Goal: Find specific page/section: Find specific page/section

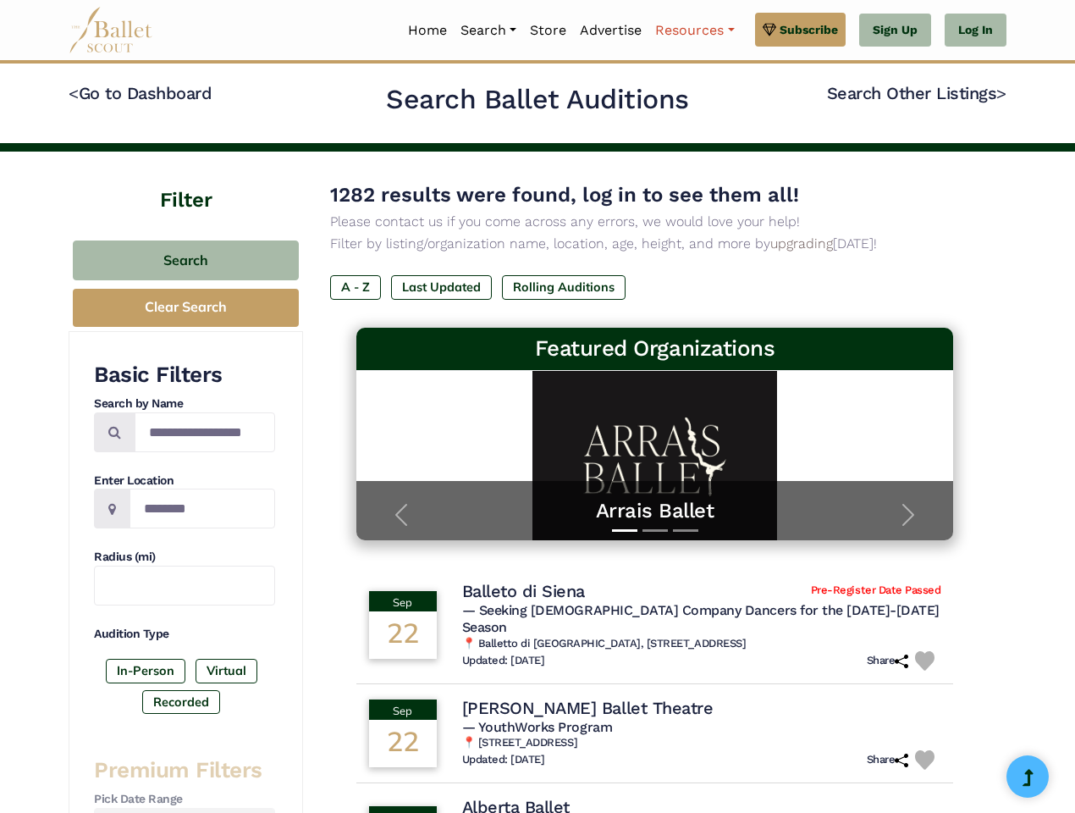
click at [694, 30] on link "Resources" at bounding box center [695, 31] width 92 height 36
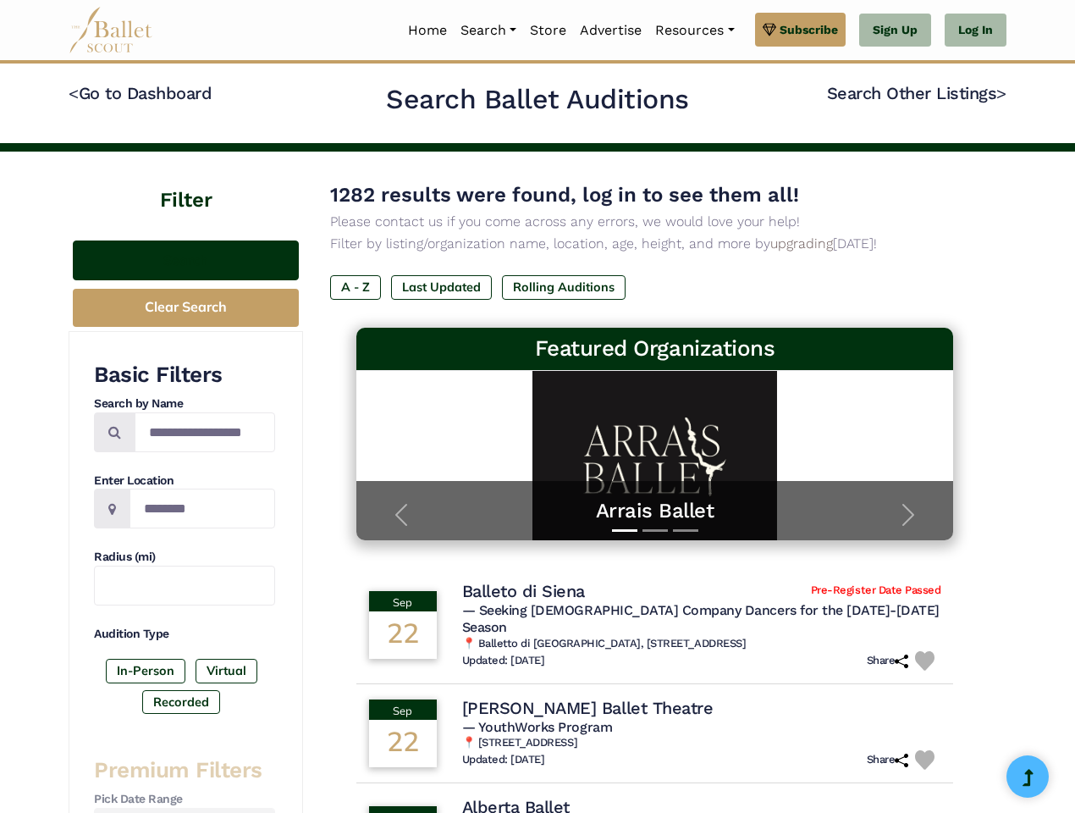
click at [185, 260] on button "Search" at bounding box center [186, 260] width 226 height 40
click at [185, 307] on button "Clear Search" at bounding box center [186, 308] width 226 height 38
click at [146, 671] on label "In-Person" at bounding box center [146, 671] width 80 height 24
click at [225, 671] on label "Virtual" at bounding box center [227, 671] width 62 height 24
click at [181, 702] on label "Recorded" at bounding box center [181, 702] width 78 height 24
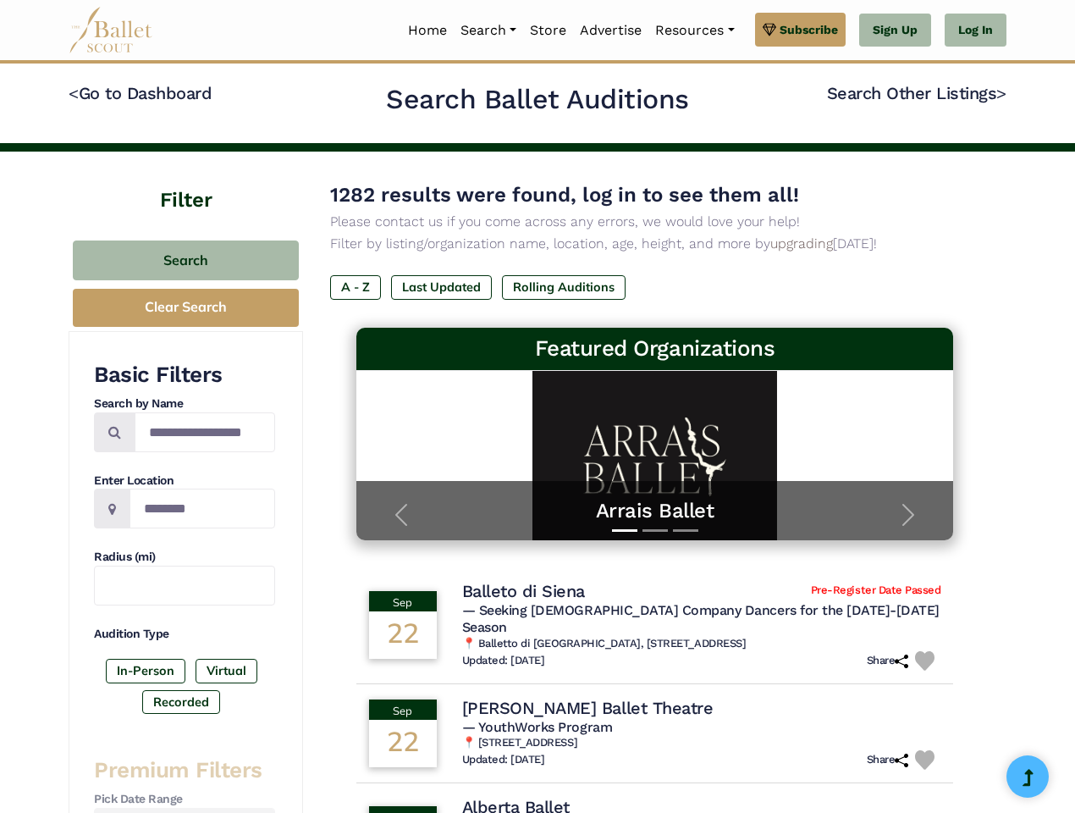
click at [356, 287] on label "A - Z" at bounding box center [355, 287] width 51 height 24
click at [441, 287] on label "Last Updated" at bounding box center [441, 287] width 101 height 24
click at [564, 287] on label "Rolling Auditions" at bounding box center [564, 287] width 124 height 24
click at [655, 616] on span "— Seeking [DEMOGRAPHIC_DATA] Company Dancers for the [DATE]-[DATE] Season" at bounding box center [701, 619] width 478 height 34
